Goal: Task Accomplishment & Management: Complete application form

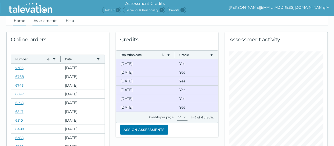
click at [43, 20] on link "Assessments" at bounding box center [45, 21] width 26 height 10
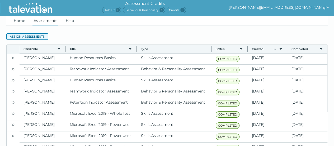
click at [30, 36] on button "Assign assessments" at bounding box center [27, 36] width 42 height 6
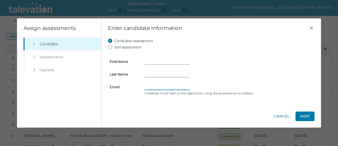
click at [155, 84] on input "Email" at bounding box center [167, 86] width 45 height 6
paste input "broghanfoster@gmail.com"
type input "broghanfoster@gmail.com"
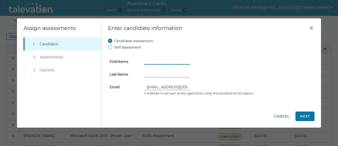
click at [152, 59] on input "First Name" at bounding box center [167, 61] width 45 height 6
click at [155, 61] on input "Brogan" at bounding box center [167, 61] width 45 height 6
type input "Broghan"
click at [154, 70] on form "First Name Broghan Last Name Email broghanfoster@gmail.com Candidate must login…" at bounding box center [211, 73] width 207 height 46
click at [154, 73] on input "Last Name" at bounding box center [167, 74] width 45 height 6
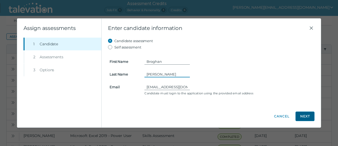
type input "Foster"
click at [304, 113] on button "Next" at bounding box center [305, 116] width 19 height 10
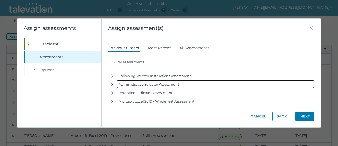
click at [111, 84] on icon "button" at bounding box center [112, 84] width 4 height 4
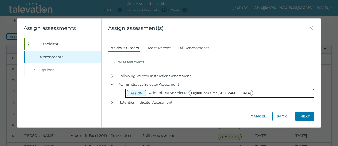
click at [136, 91] on button "Assign" at bounding box center [136, 93] width 19 height 6
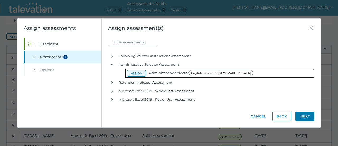
scroll to position [22, 0]
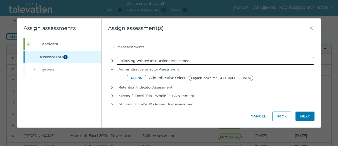
click at [113, 60] on icon "button" at bounding box center [112, 61] width 4 height 4
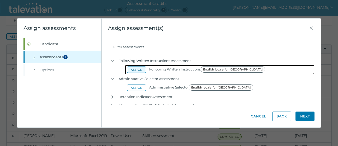
click at [137, 69] on button "Assign" at bounding box center [136, 69] width 19 height 6
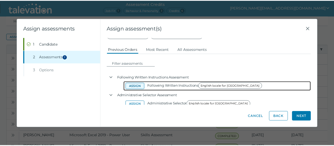
scroll to position [0, 0]
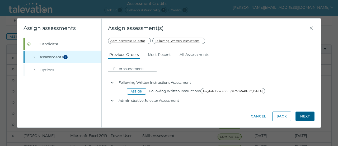
click at [306, 118] on button "Next" at bounding box center [305, 116] width 19 height 10
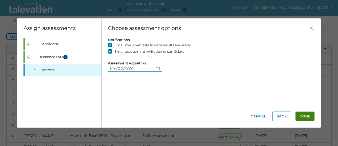
click at [156, 67] on icon "Choose date" at bounding box center [158, 68] width 4 height 3
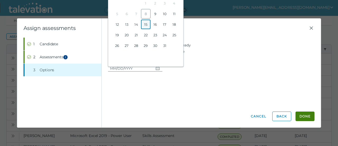
click at [145, 23] on button "15" at bounding box center [146, 25] width 10 height 10
type input "[DATE]"
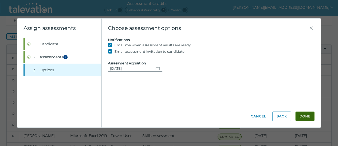
click at [306, 116] on button "Done" at bounding box center [305, 116] width 19 height 10
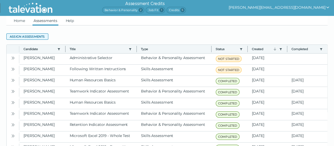
click at [31, 34] on button "Assign assessments" at bounding box center [27, 36] width 42 height 6
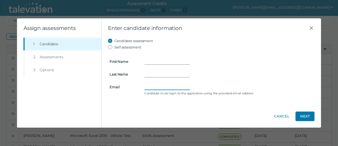
click at [151, 83] on input "Email" at bounding box center [167, 86] width 45 height 6
paste input "ejones15@msn.com"
type input "ejones15@msn.com"
click at [153, 61] on input "First Name" at bounding box center [167, 61] width 45 height 6
type input "Elizabeth"
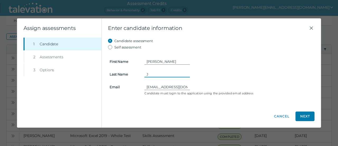
type input "J"
click at [153, 61] on input "Elizabeth" at bounding box center [167, 61] width 45 height 6
type input "Elizabeth"
click at [156, 76] on input "J" at bounding box center [167, 74] width 45 height 6
type input "Jones"
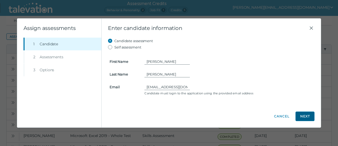
click at [301, 117] on button "Next" at bounding box center [305, 116] width 19 height 10
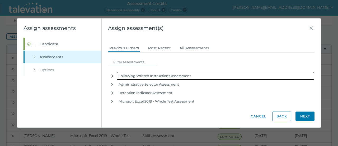
click at [112, 76] on icon "button" at bounding box center [112, 75] width 2 height 3
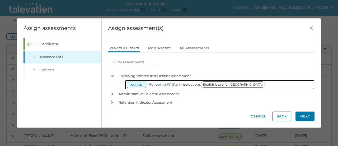
click at [134, 85] on button "Assign" at bounding box center [136, 84] width 19 height 6
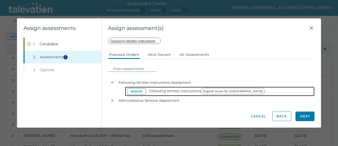
scroll to position [20, 0]
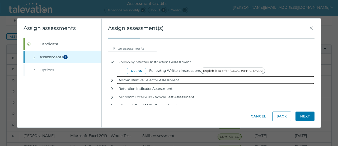
click at [112, 79] on icon "button" at bounding box center [112, 79] width 2 height 3
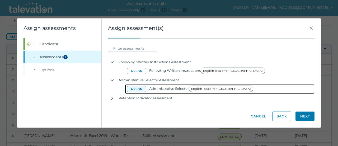
click at [135, 87] on button "Assign" at bounding box center [136, 89] width 19 height 6
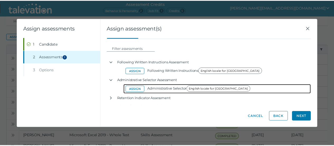
scroll to position [0, 0]
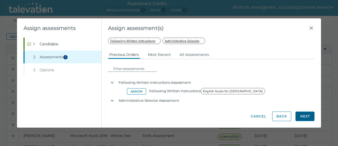
click at [309, 116] on button "Next" at bounding box center [305, 116] width 19 height 10
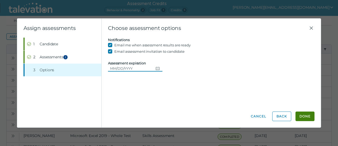
click at [154, 66] on button "Choose date" at bounding box center [157, 68] width 9 height 6
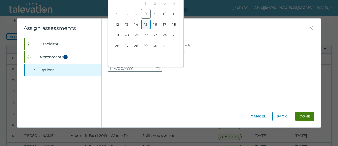
click at [148, 24] on button "15" at bounding box center [146, 25] width 10 height 10
type input "[DATE]"
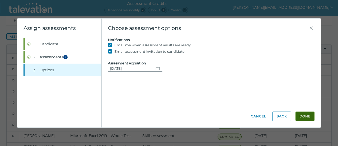
click at [307, 115] on button "Done" at bounding box center [305, 116] width 19 height 10
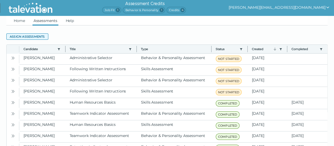
click at [13, 38] on button "Assign assessments" at bounding box center [27, 36] width 42 height 6
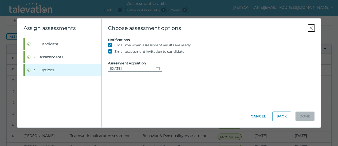
click at [314, 27] on icon "Close" at bounding box center [311, 28] width 6 height 6
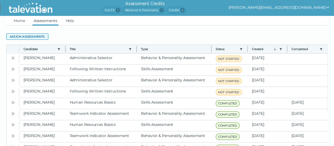
click at [24, 36] on button "Assign assessments" at bounding box center [27, 36] width 42 height 6
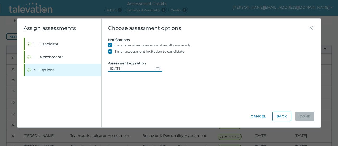
click at [157, 69] on icon "Change date, 10/15/2025" at bounding box center [158, 68] width 4 height 4
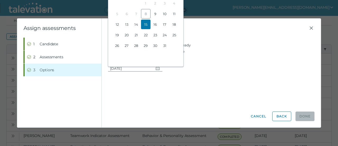
click at [147, 23] on button "15" at bounding box center [146, 25] width 10 height 10
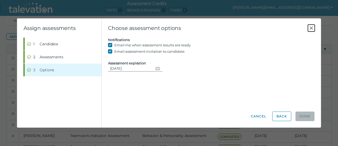
click at [311, 26] on icon "Close" at bounding box center [311, 28] width 6 height 6
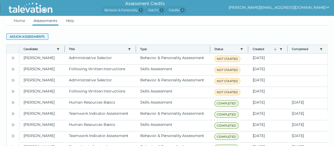
click at [24, 38] on button "Assign assessments" at bounding box center [27, 36] width 42 height 6
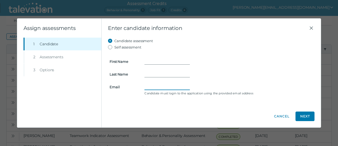
click at [158, 87] on input "Email" at bounding box center [167, 86] width 45 height 6
paste input "[EMAIL_ADDRESS][DOMAIN_NAME]"
paste input "[PERSON_NAME]"
type input "[EMAIL_ADDRESS][DOMAIN_NAME]"
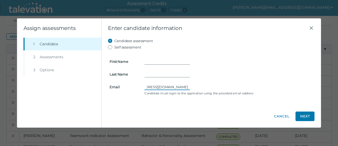
scroll to position [0, 0]
click at [162, 61] on input "First Name" at bounding box center [167, 61] width 45 height 6
paste input "[PERSON_NAME]"
click at [163, 62] on input "[PERSON_NAME]" at bounding box center [167, 61] width 45 height 6
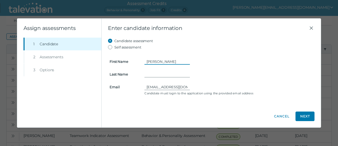
type input "[PERSON_NAME]"
click at [151, 74] on input "Last Name" at bounding box center [167, 74] width 45 height 6
paste input "[PERSON_NAME]"
type input "[PERSON_NAME]"
click at [232, 63] on div "[PERSON_NAME]" at bounding box center [229, 61] width 169 height 6
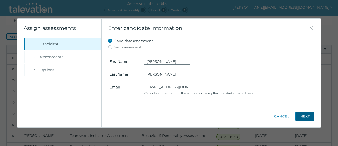
click at [305, 116] on button "Next" at bounding box center [305, 116] width 19 height 10
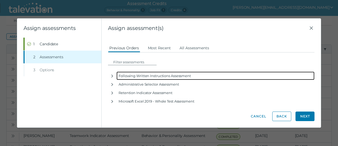
click at [167, 73] on div "Following Written Instructions Assessment" at bounding box center [216, 75] width 198 height 8
click at [114, 73] on button "button" at bounding box center [112, 75] width 8 height 8
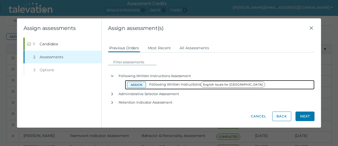
click at [133, 85] on button "Assign" at bounding box center [136, 84] width 19 height 6
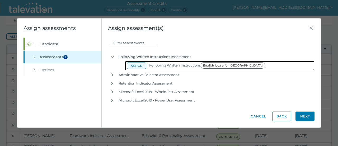
scroll to position [26, 0]
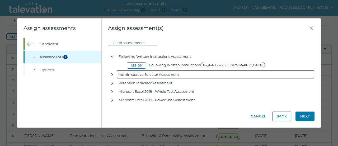
click at [111, 74] on icon "button" at bounding box center [112, 74] width 4 height 4
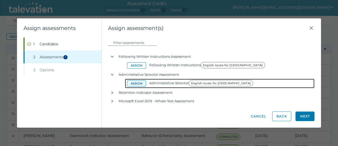
click at [136, 84] on button "Assign" at bounding box center [136, 83] width 19 height 6
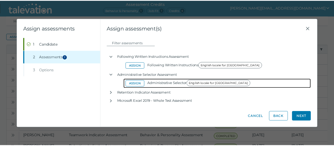
scroll to position [0, 0]
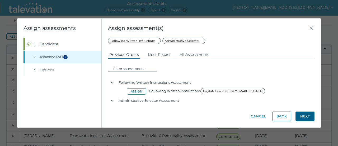
click at [303, 117] on button "Next" at bounding box center [305, 116] width 19 height 10
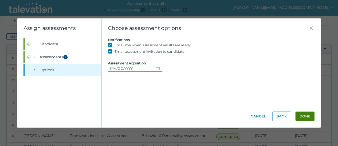
click at [156, 69] on icon "Choose date" at bounding box center [158, 68] width 4 height 4
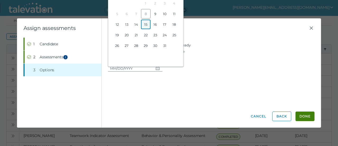
click at [145, 22] on button "15" at bounding box center [146, 25] width 10 height 10
type input "[DATE]"
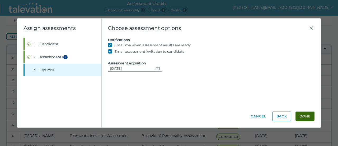
click at [305, 113] on button "Done" at bounding box center [305, 116] width 19 height 10
